Goal: Information Seeking & Learning: Learn about a topic

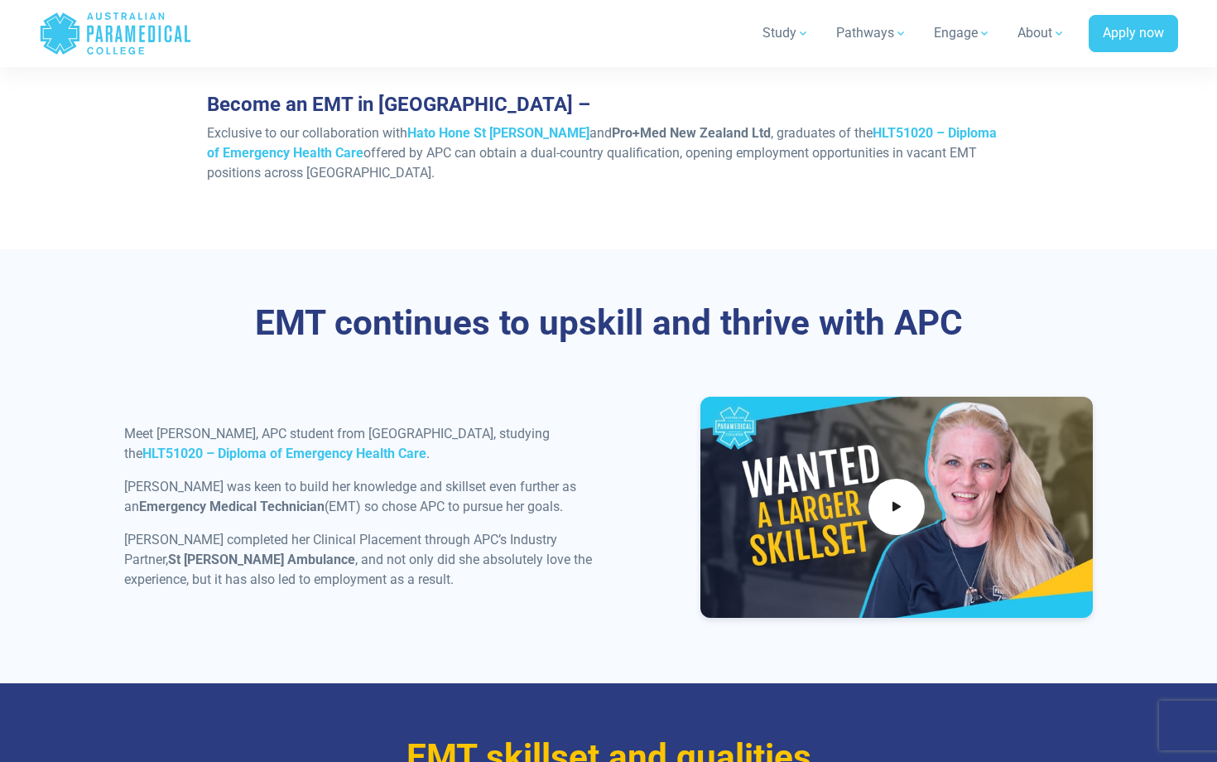
scroll to position [1662, 0]
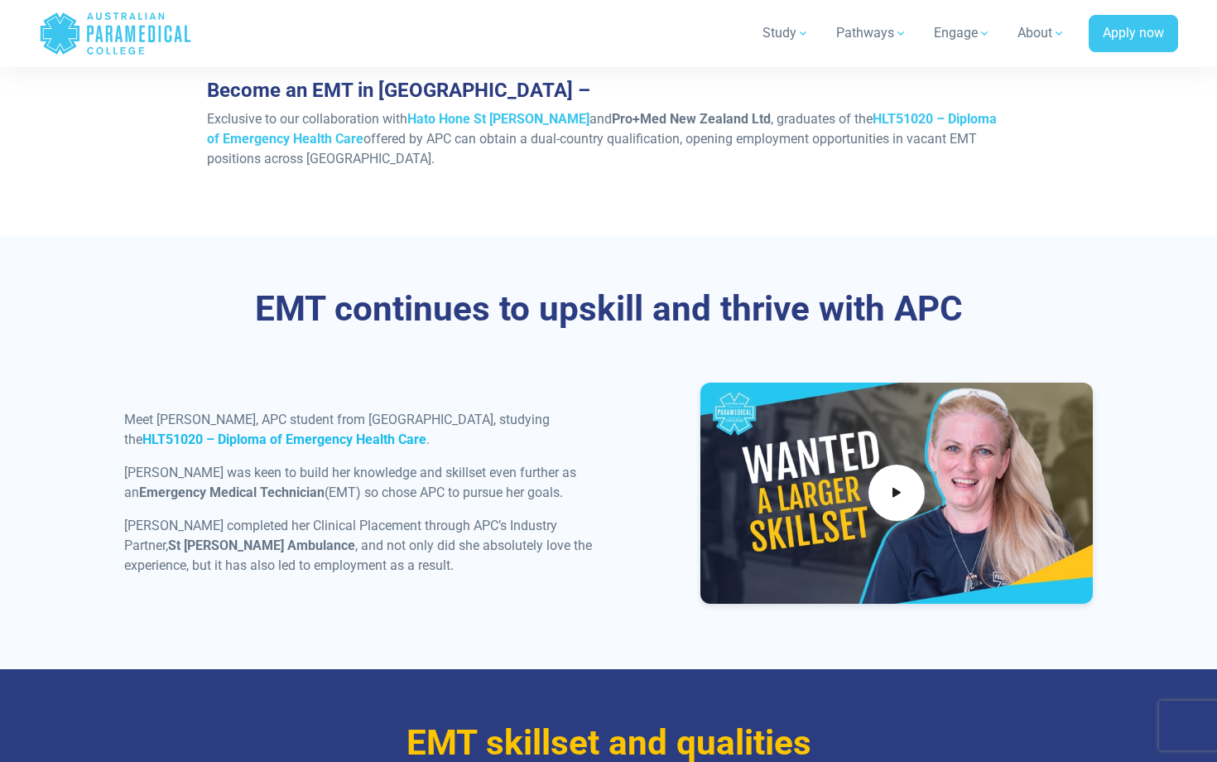
click at [426, 431] on strong "HLT51020 – Diploma of Emergency Health Care" at bounding box center [284, 439] width 284 height 16
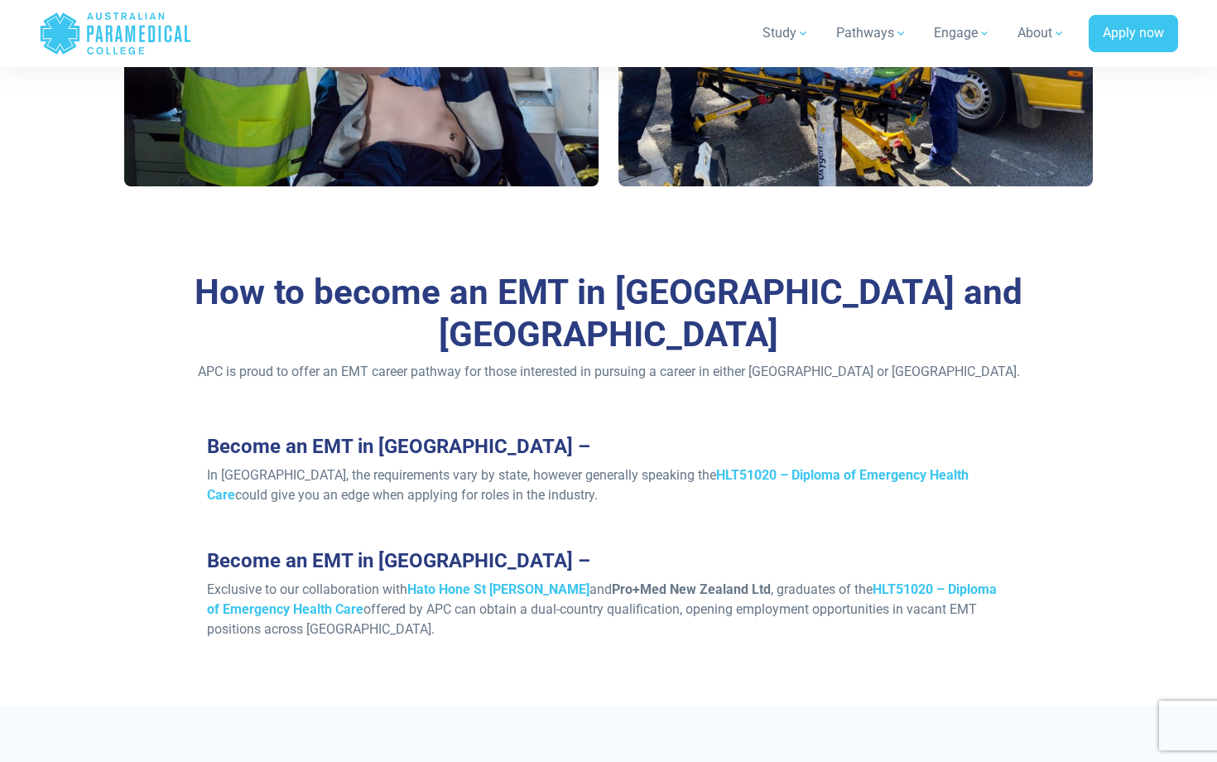
scroll to position [1082, 0]
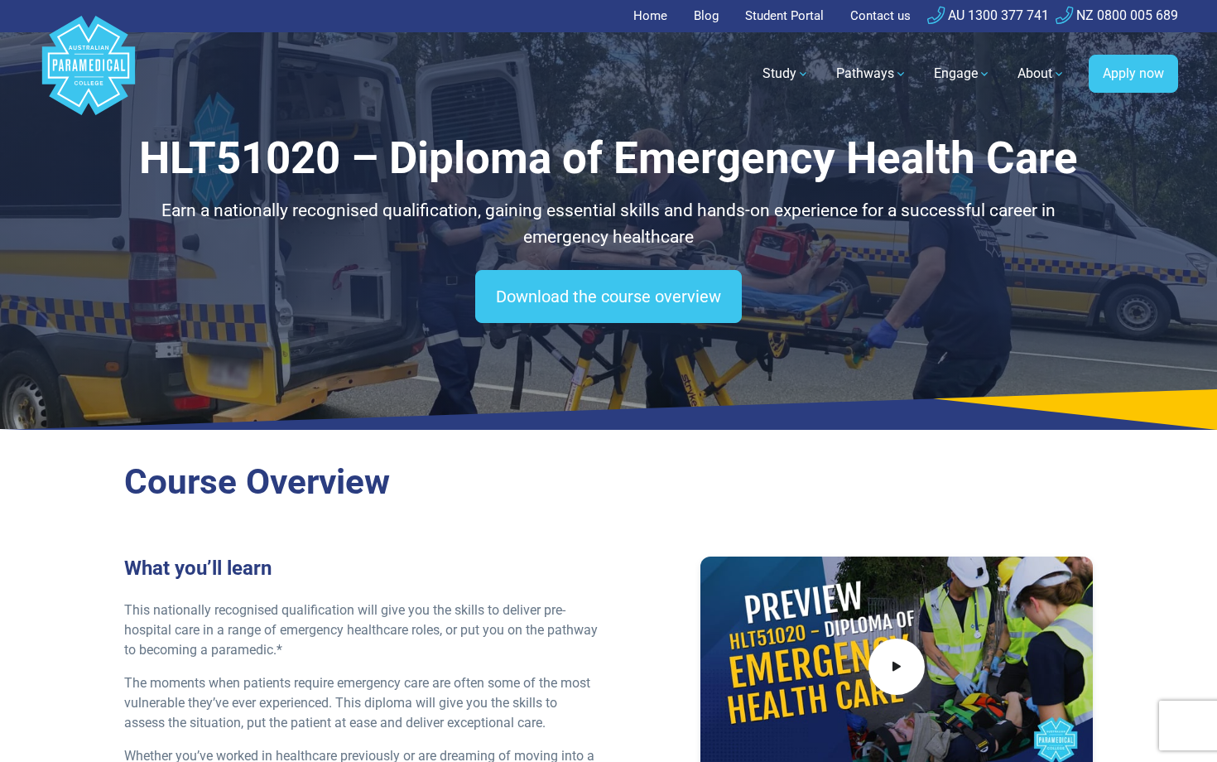
click at [491, 471] on h2 "Course Overview" at bounding box center [608, 482] width 969 height 42
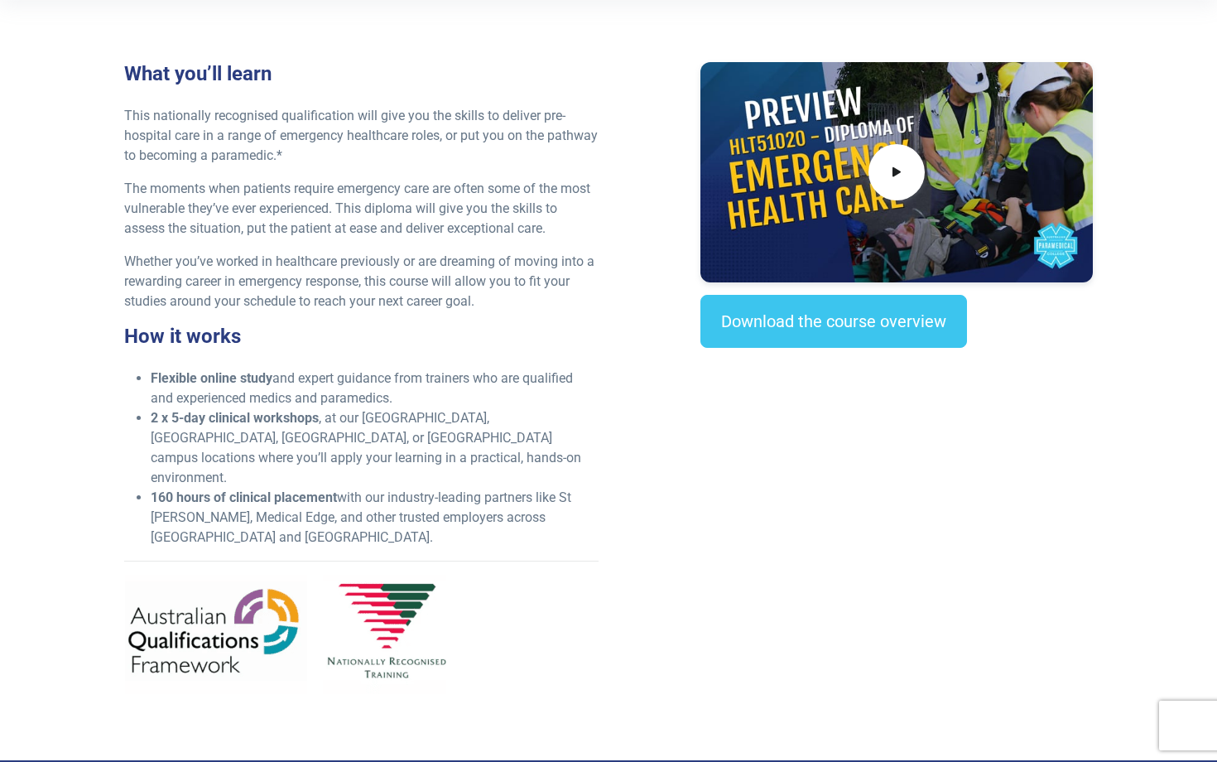
scroll to position [423, 0]
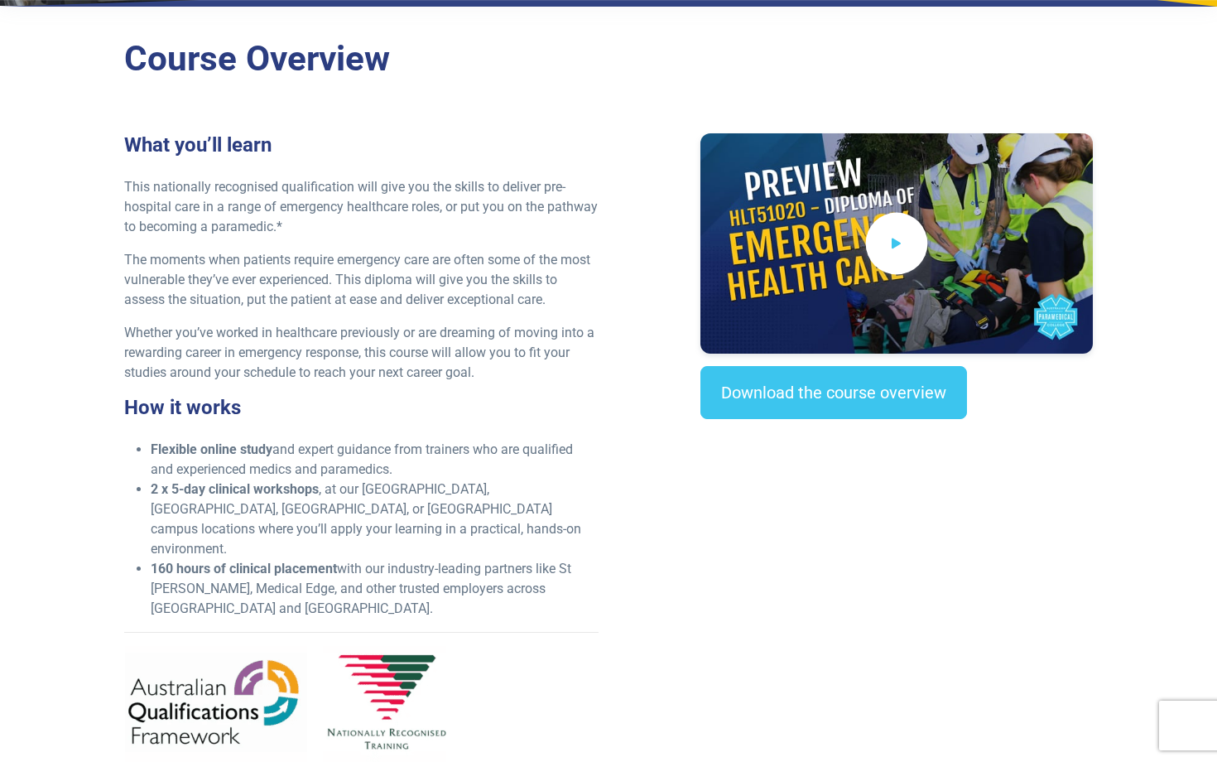
click at [874, 249] on span at bounding box center [897, 244] width 62 height 62
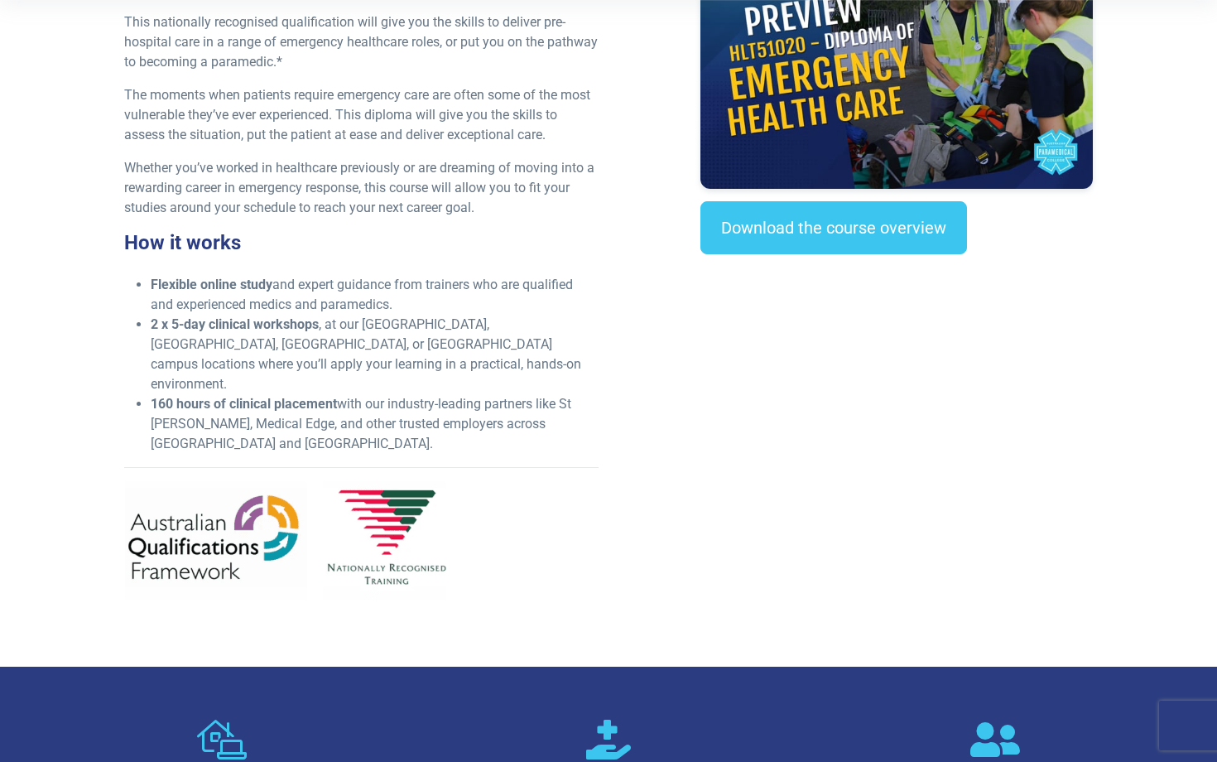
scroll to position [590, 0]
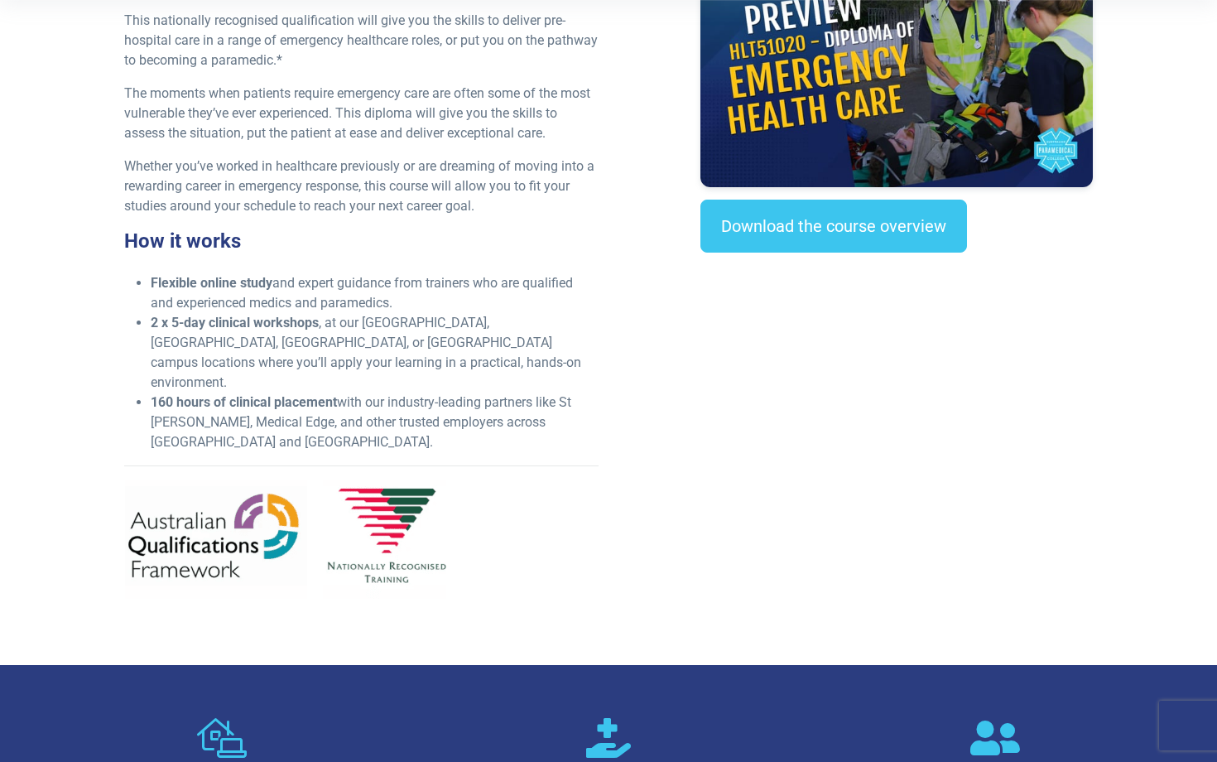
drag, startPoint x: 815, startPoint y: 509, endPoint x: 816, endPoint y: 542, distance: 32.3
click at [816, 542] on div "What you’ll learn This nationally recognised qualification will give you the sk…" at bounding box center [608, 289] width 989 height 645
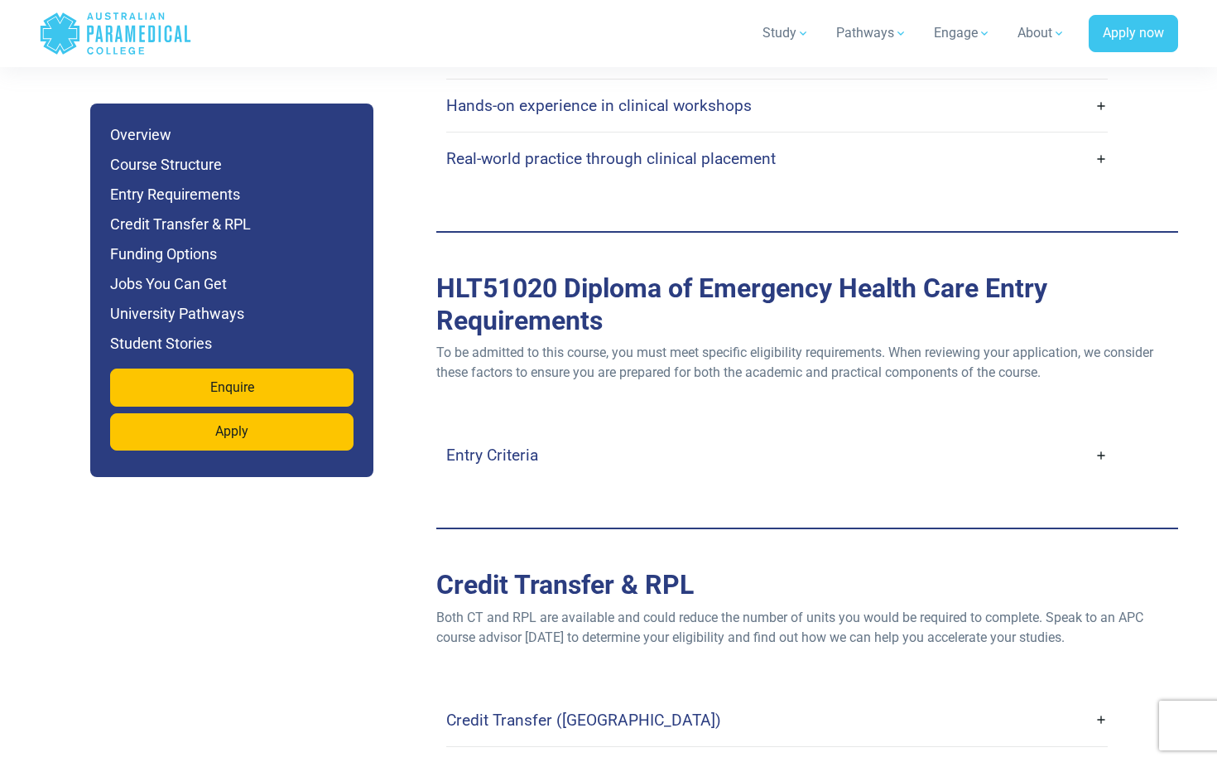
scroll to position [4362, 0]
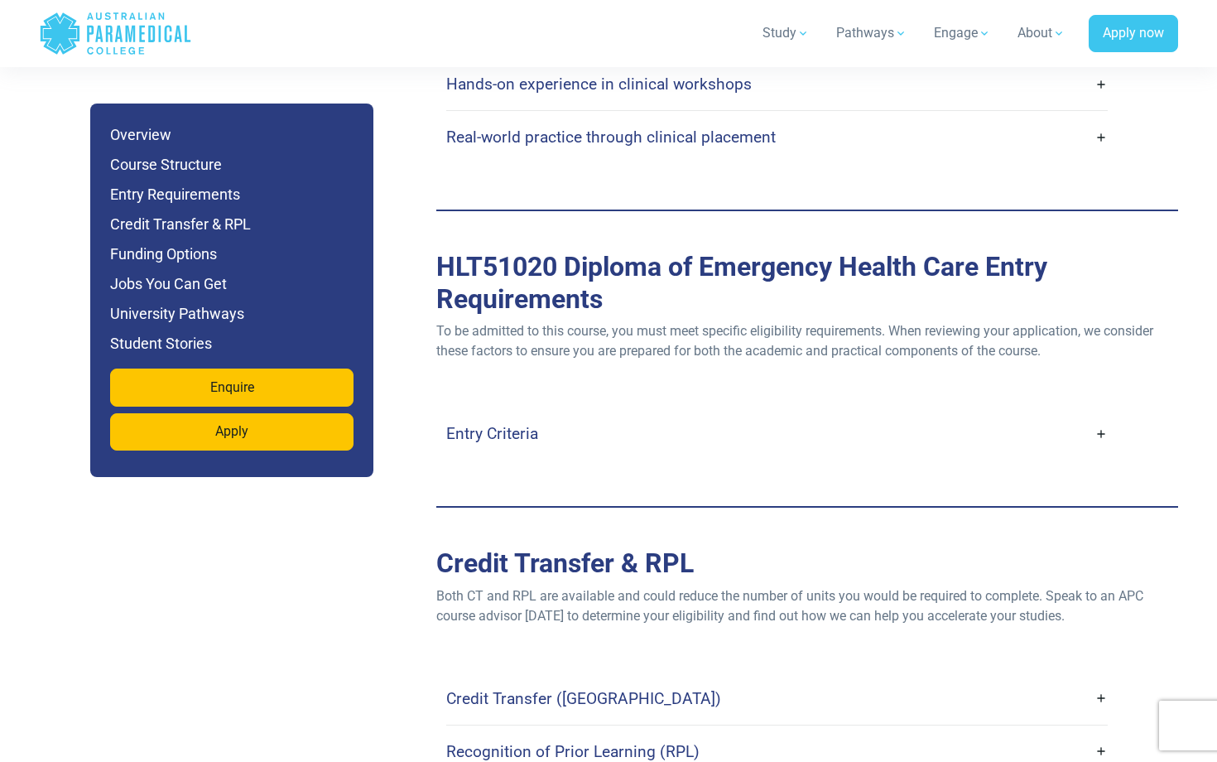
click at [593, 414] on link "Entry Criteria" at bounding box center [777, 433] width 662 height 39
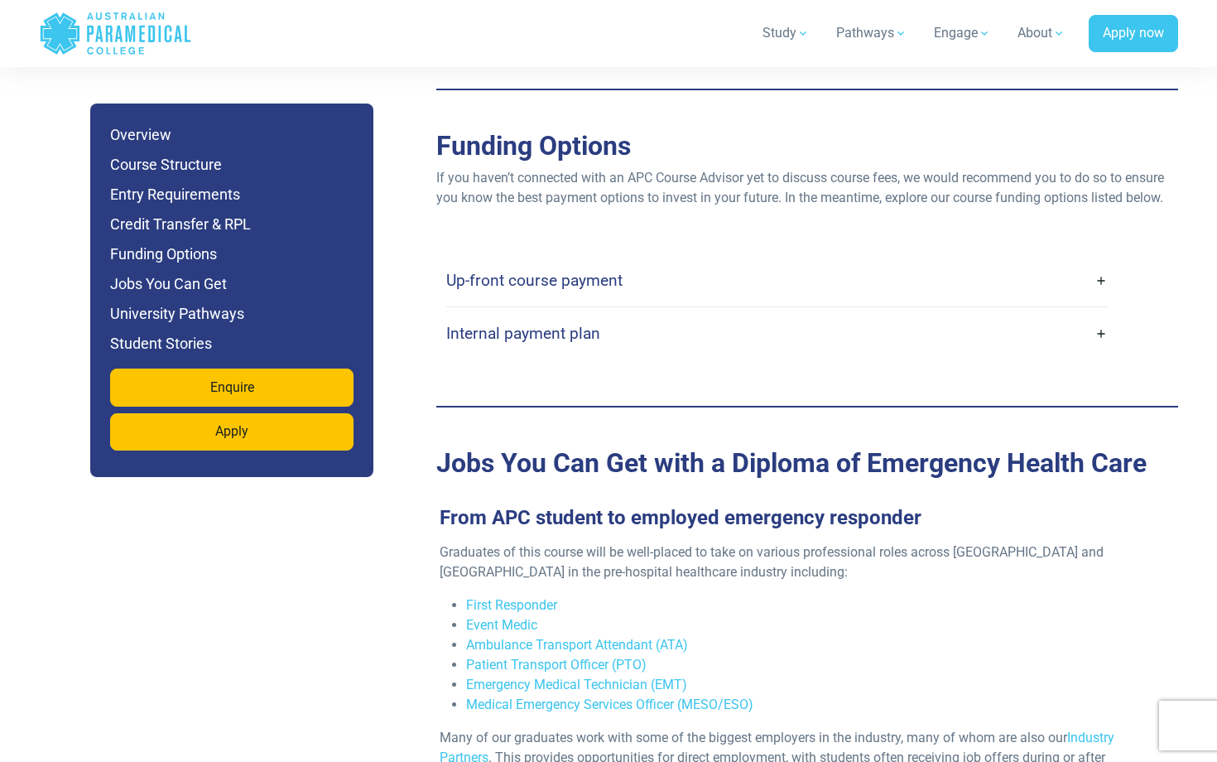
scroll to position [5753, 0]
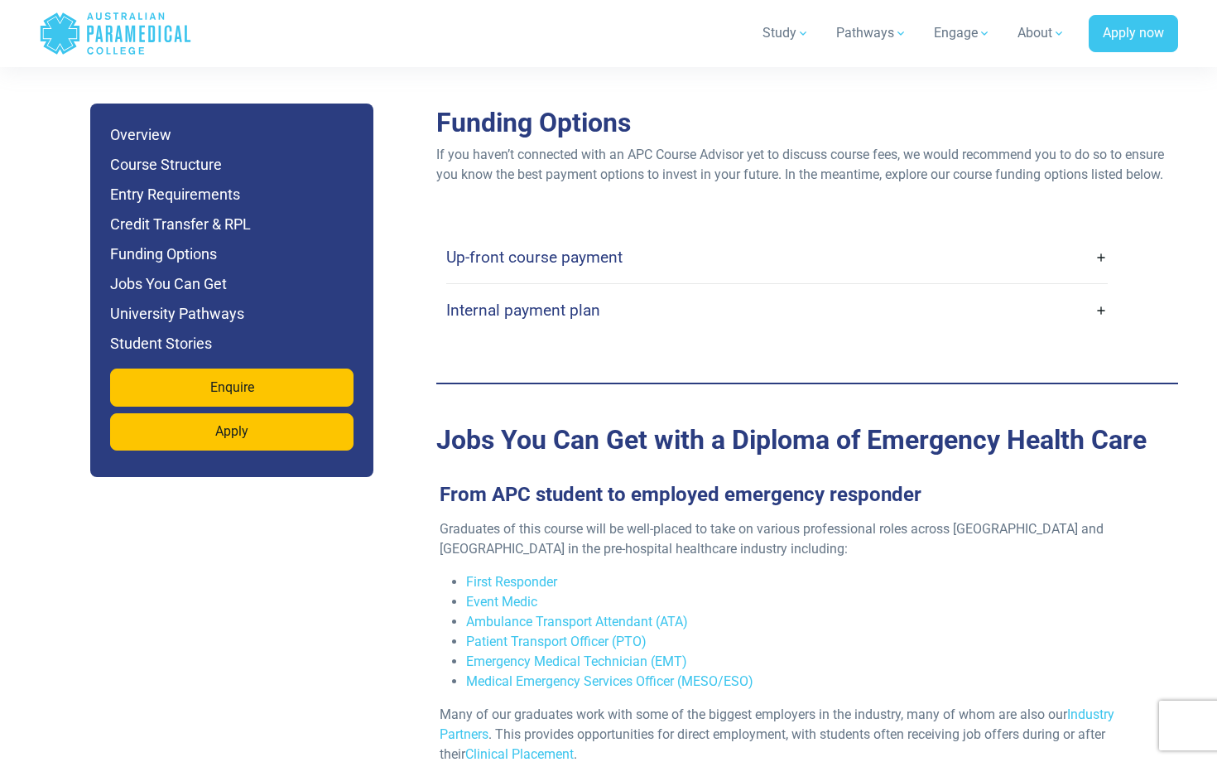
click at [672, 291] on link "Internal payment plan" at bounding box center [777, 310] width 662 height 39
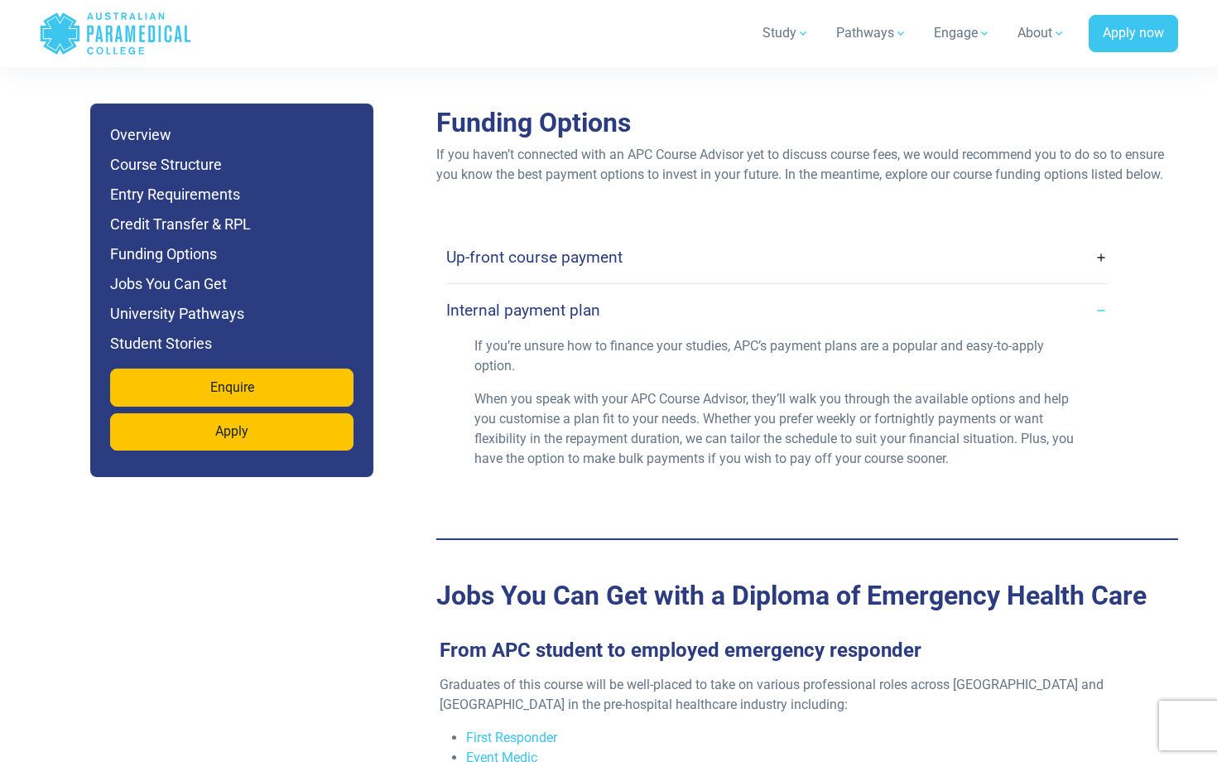
click at [634, 238] on link "Up-front course payment" at bounding box center [777, 257] width 662 height 39
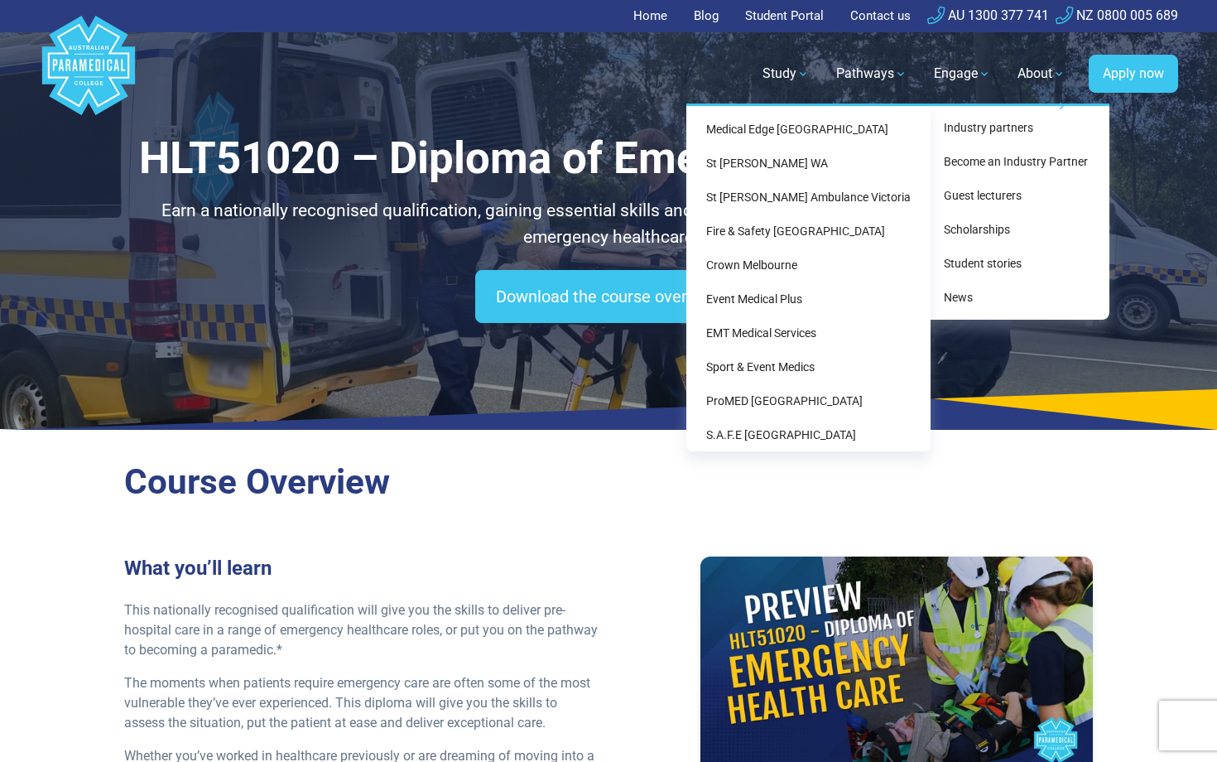
scroll to position [36, 0]
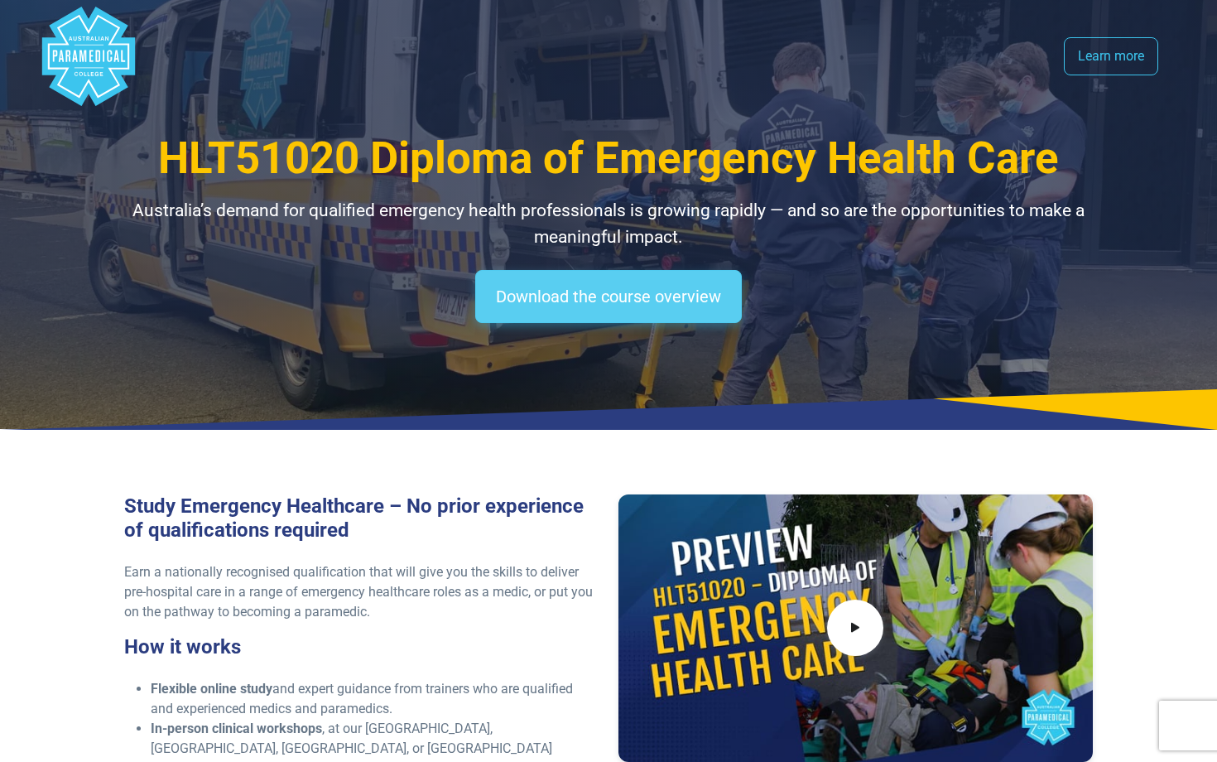
click at [677, 311] on link "Download the course overview" at bounding box center [608, 296] width 267 height 53
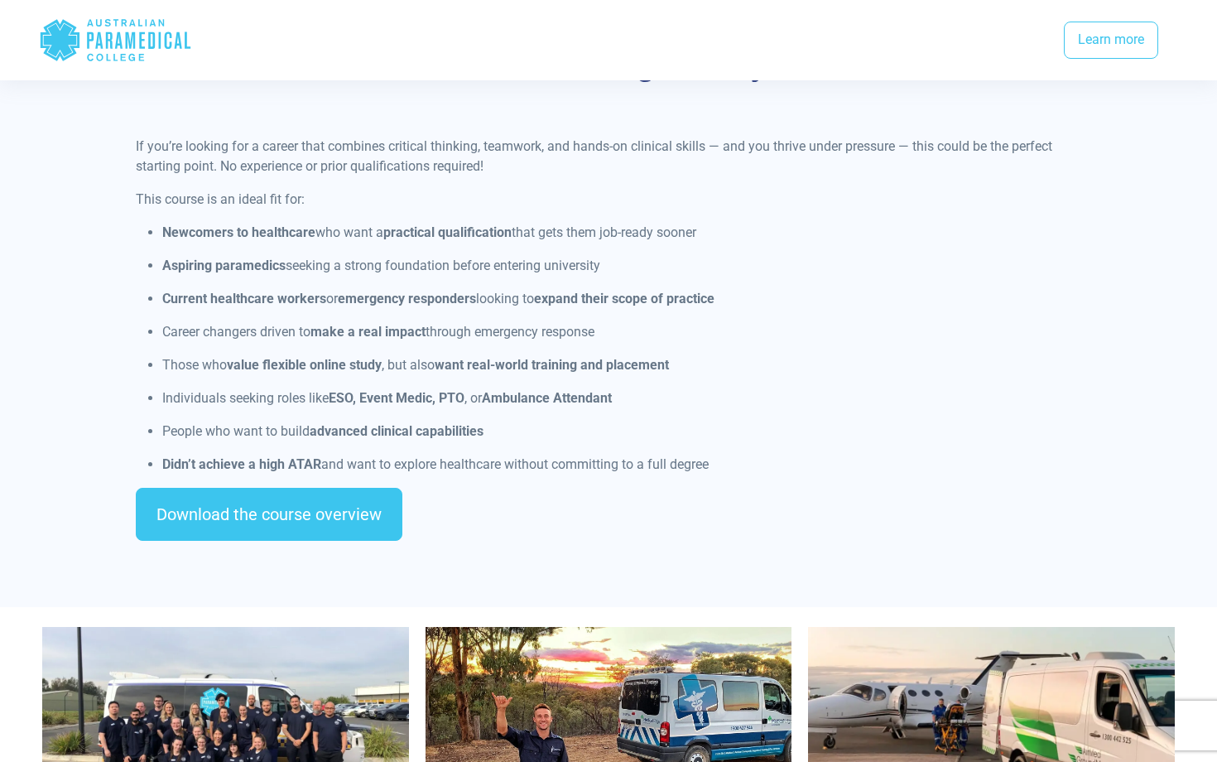
scroll to position [1133, 0]
